Goal: Check status: Check status

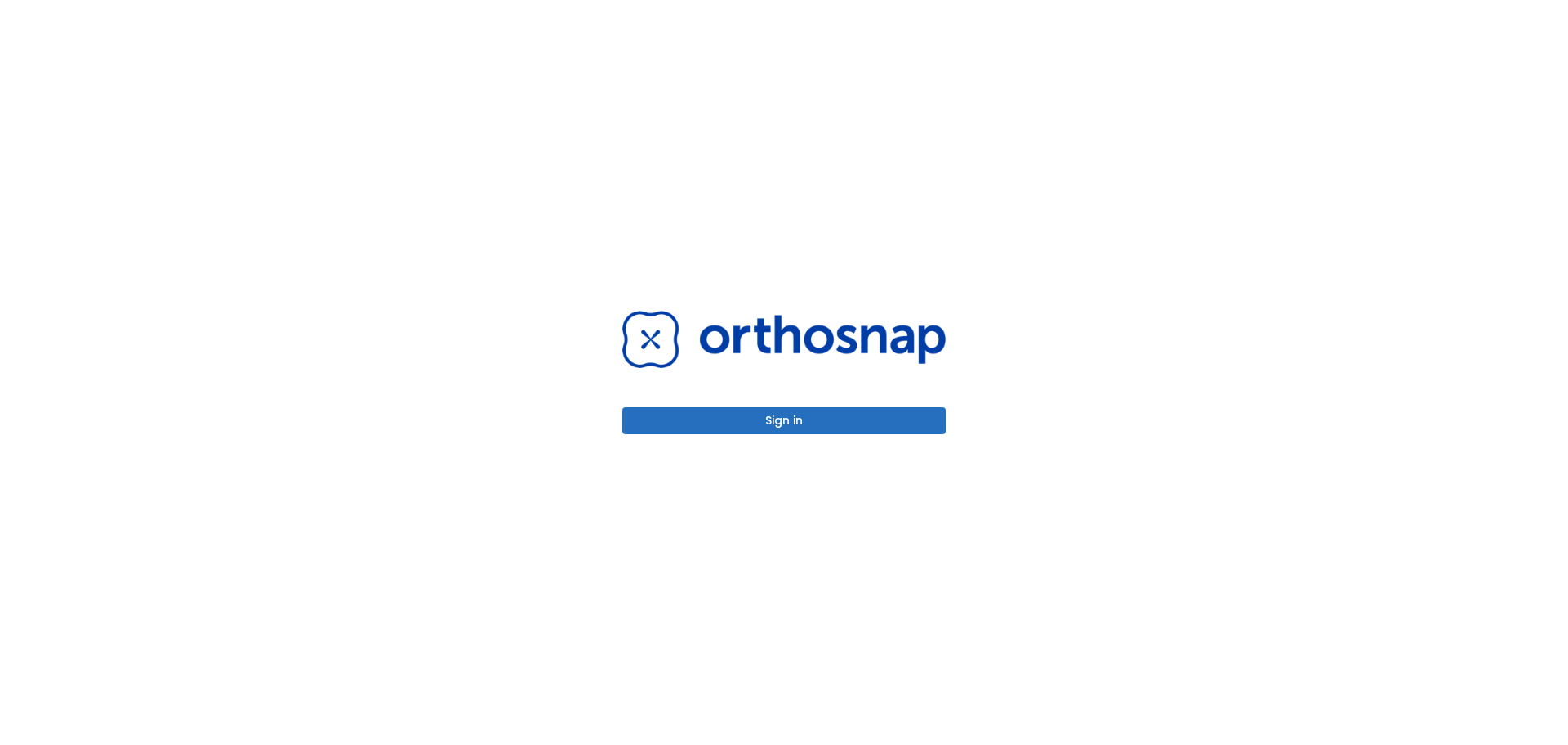
click at [786, 428] on button "Sign in" at bounding box center [784, 420] width 324 height 27
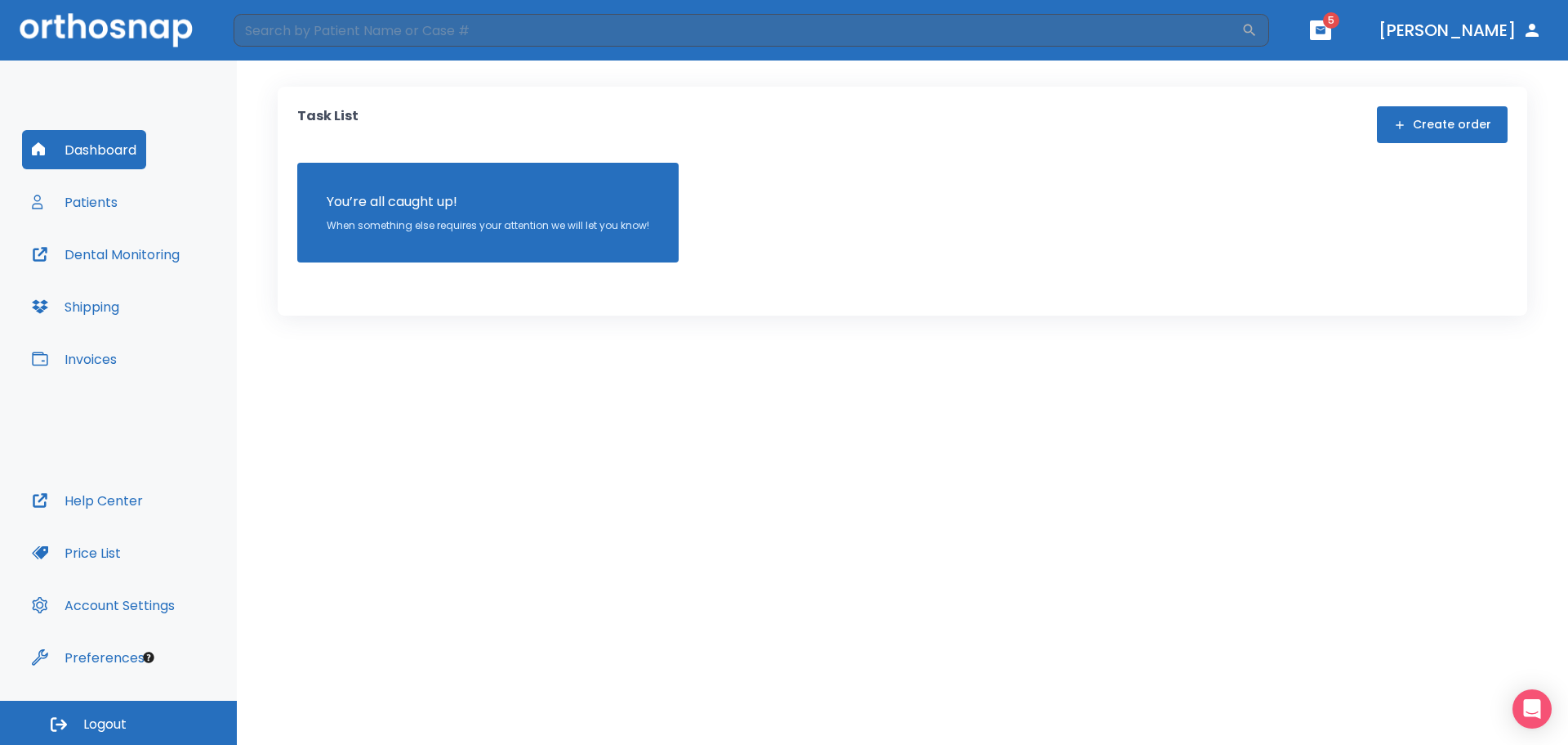
click at [109, 299] on button "Shipping" at bounding box center [75, 306] width 107 height 39
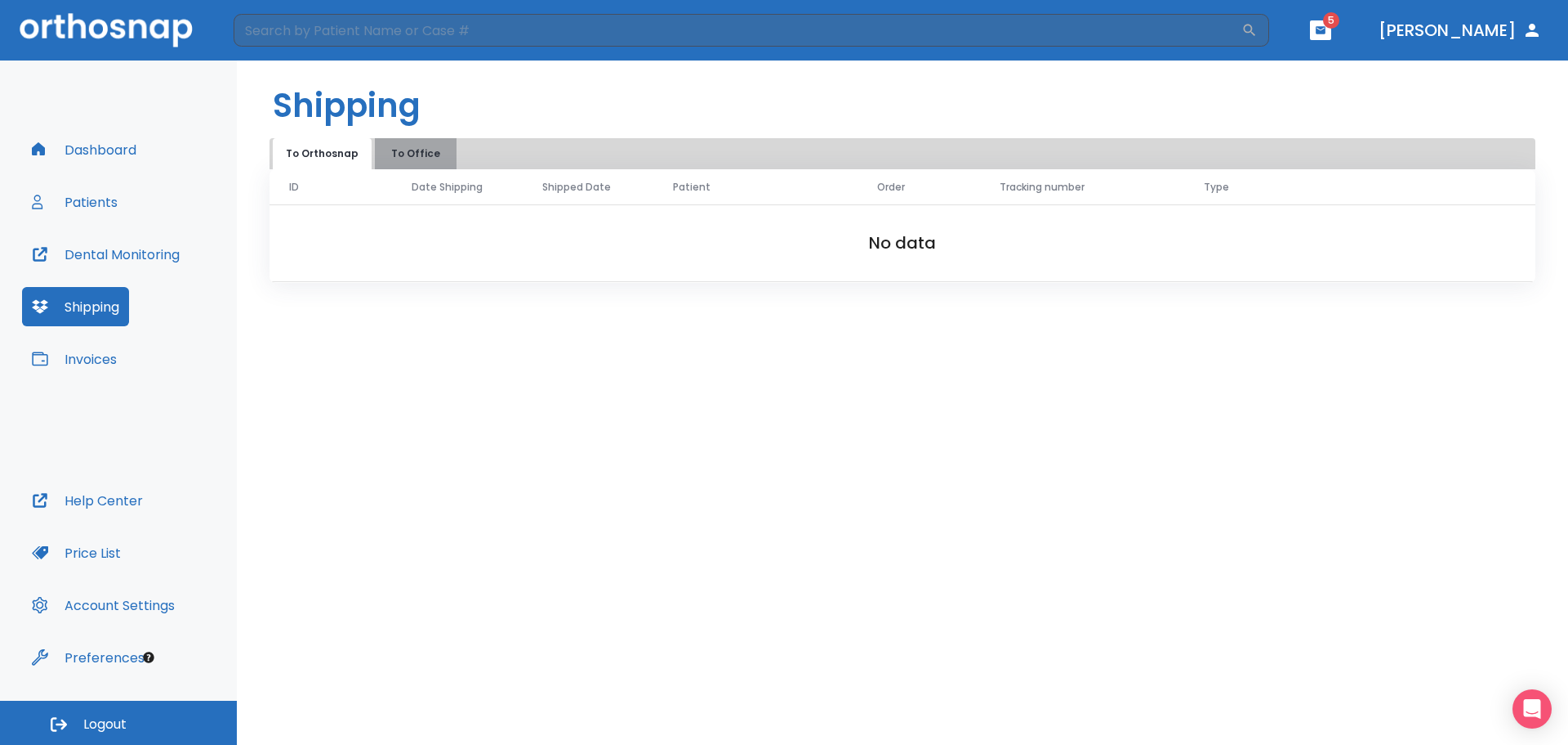
click at [415, 149] on button "To Office" at bounding box center [416, 153] width 82 height 31
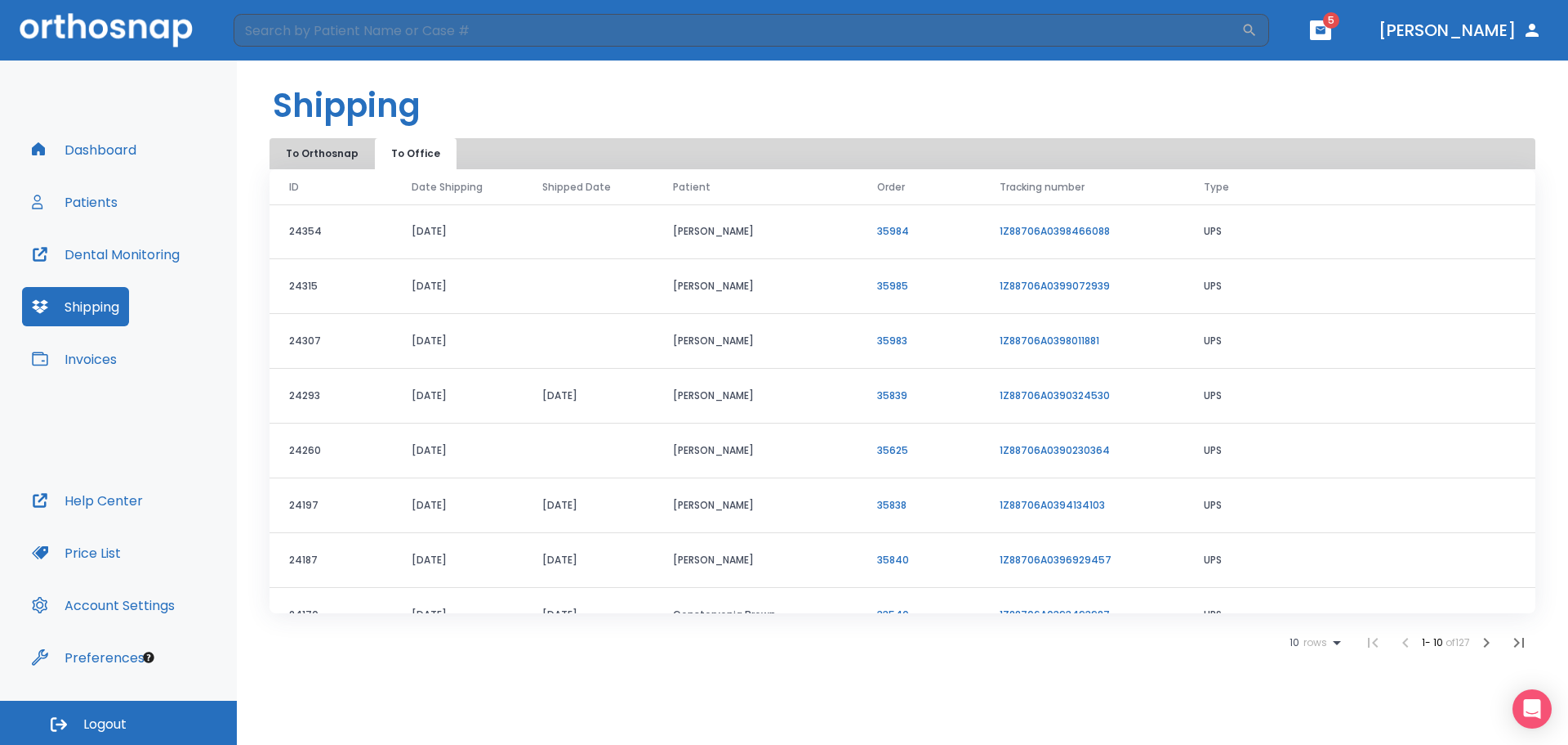
click at [1038, 287] on link "1Z88706A0399072939" at bounding box center [1055, 285] width 110 height 14
click at [96, 195] on button "Patients" at bounding box center [74, 201] width 105 height 39
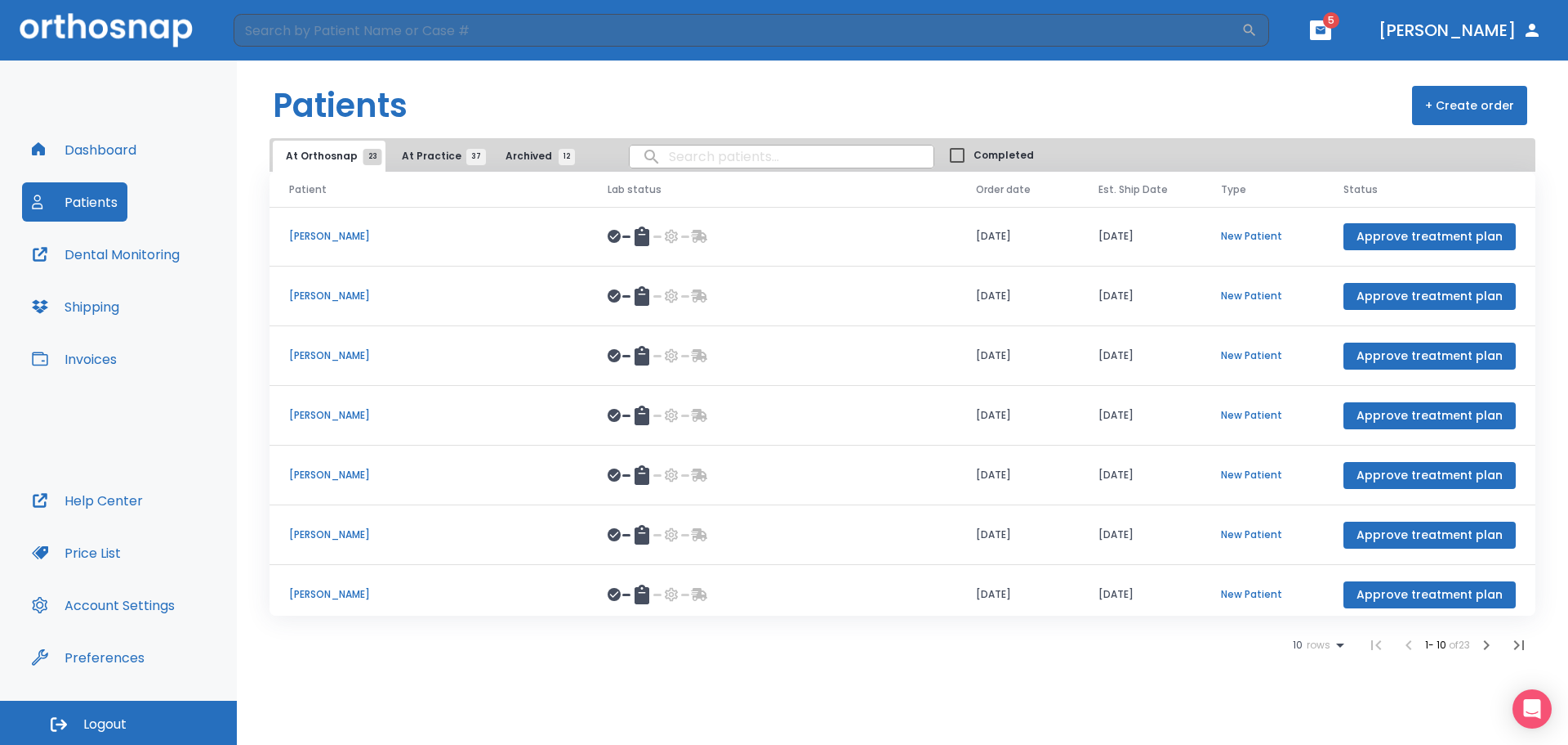
click at [705, 161] on input "search" at bounding box center [782, 157] width 304 height 32
type input "ade"
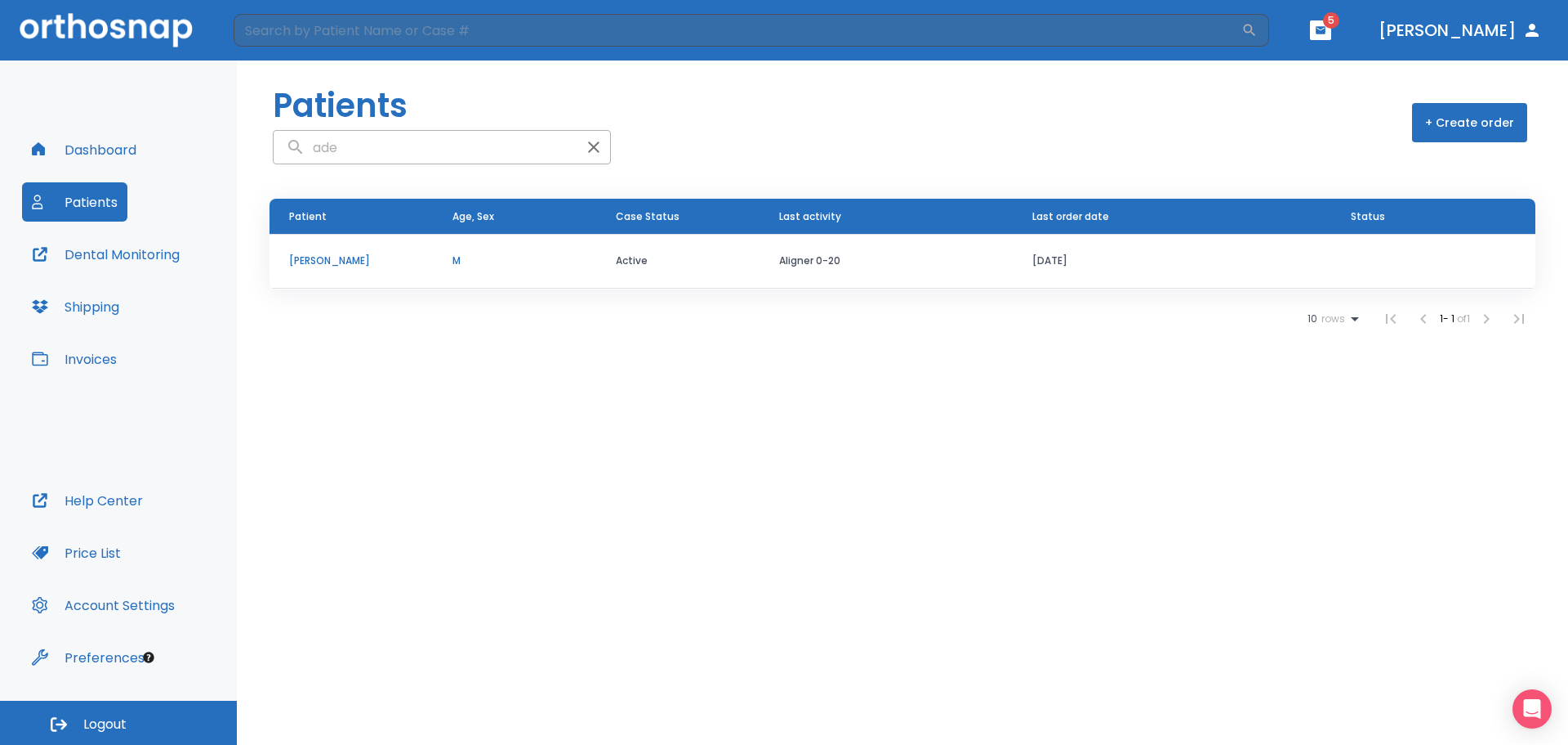
click at [317, 261] on p "[PERSON_NAME]" at bounding box center [350, 260] width 124 height 14
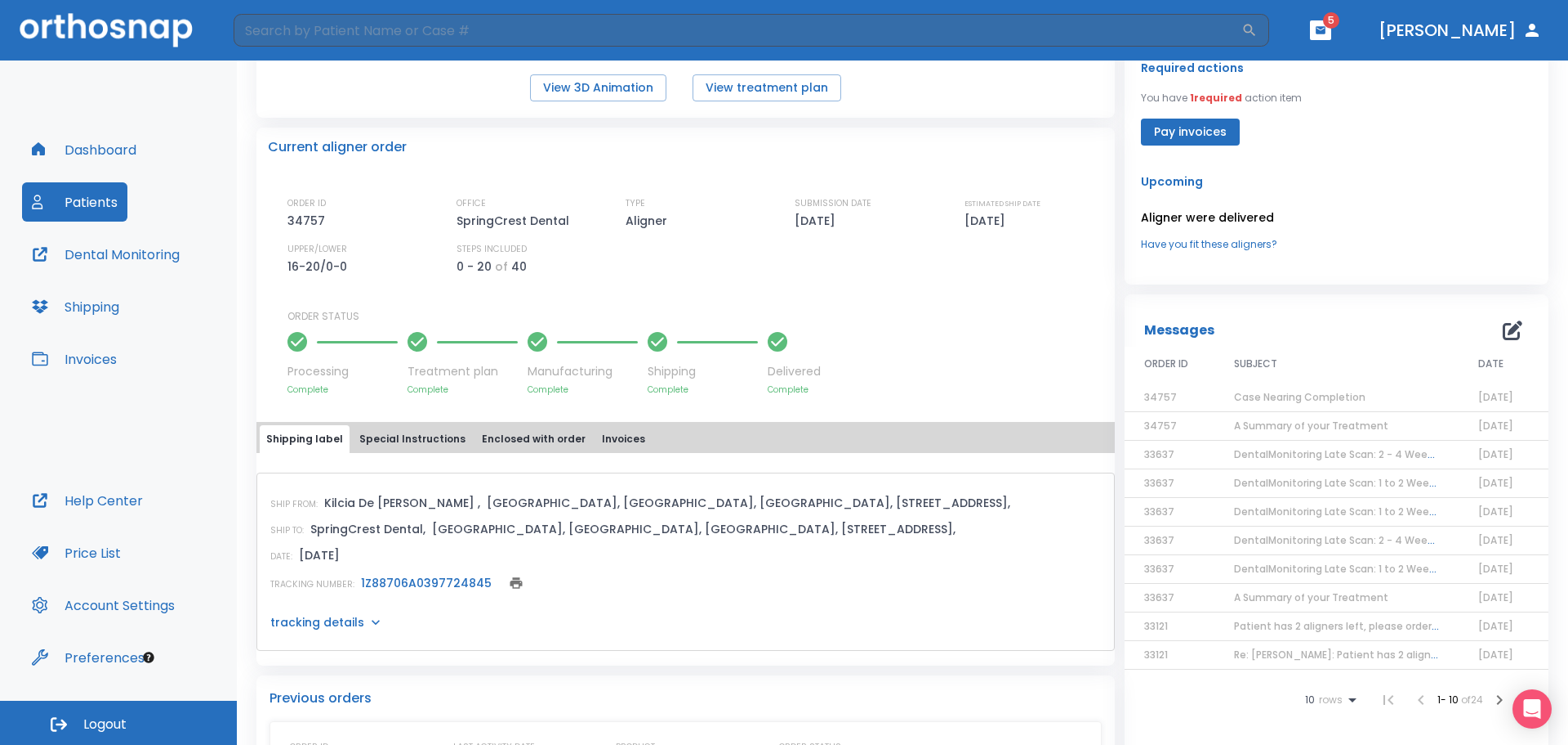
scroll to position [326, 0]
click at [742, 84] on button "View treatment plan" at bounding box center [766, 86] width 149 height 27
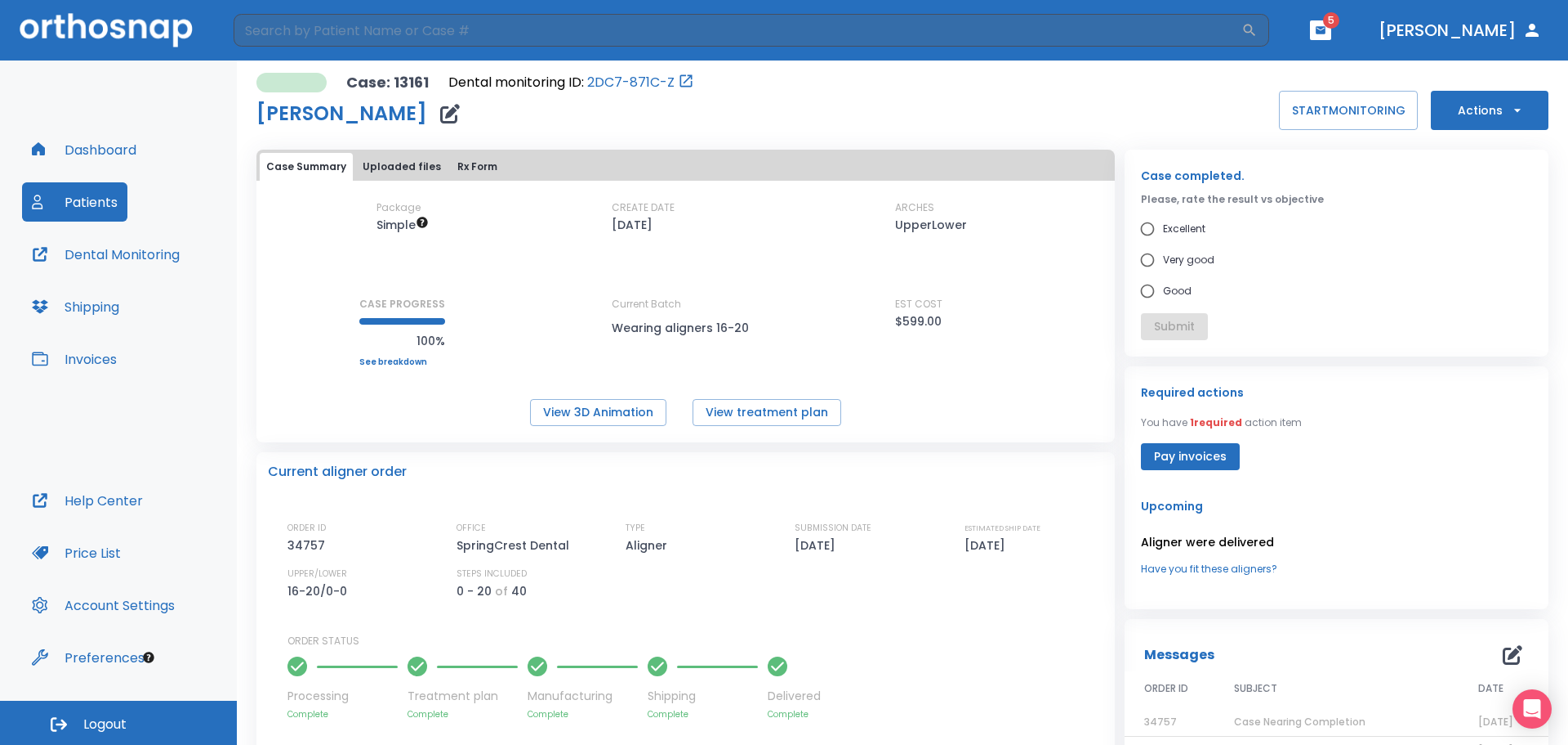
scroll to position [0, 0]
click at [625, 78] on link "2DC7-871C-Z" at bounding box center [631, 83] width 87 height 20
